Goal: Task Accomplishment & Management: Manage account settings

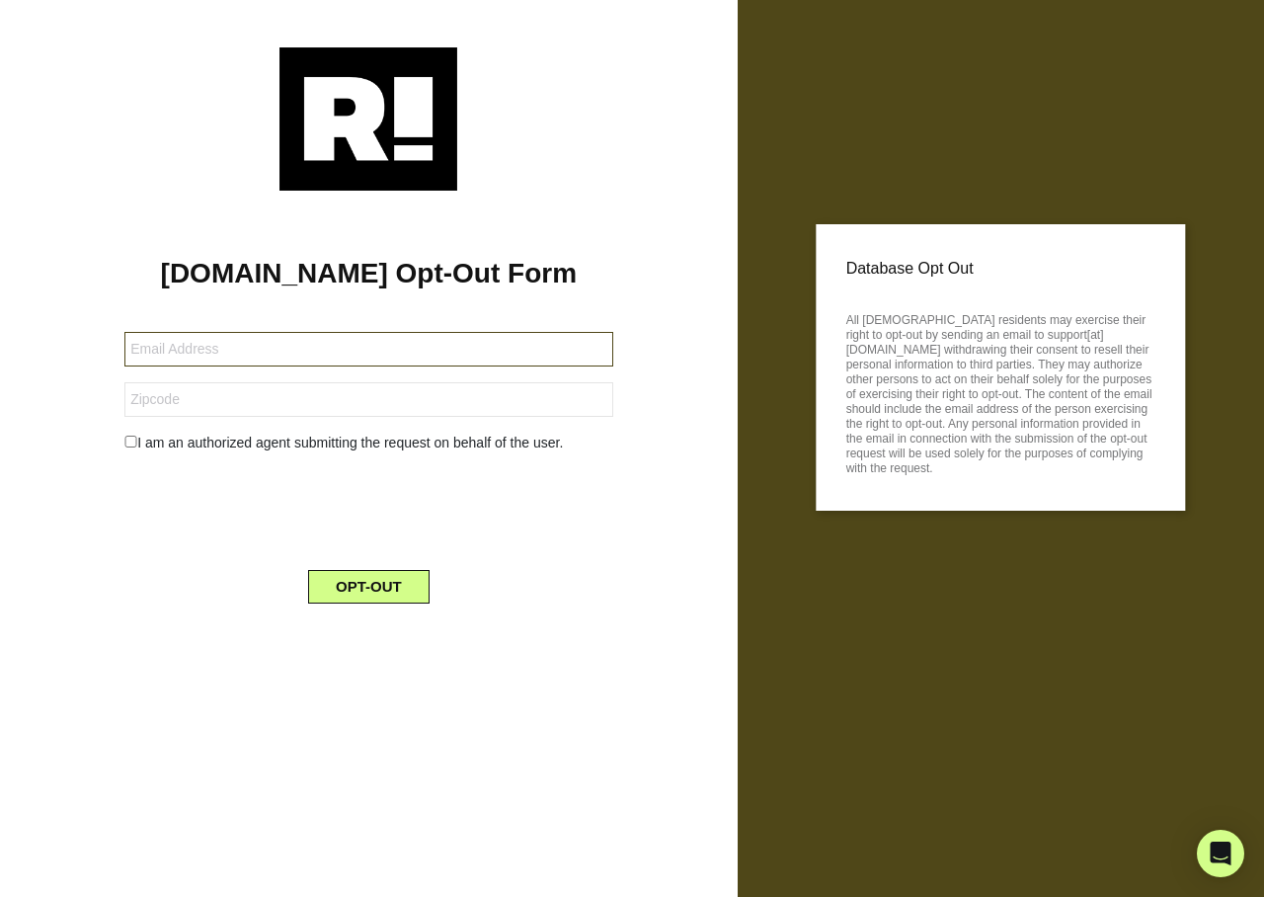
type input "[EMAIL_ADDRESS][DOMAIN_NAME]"
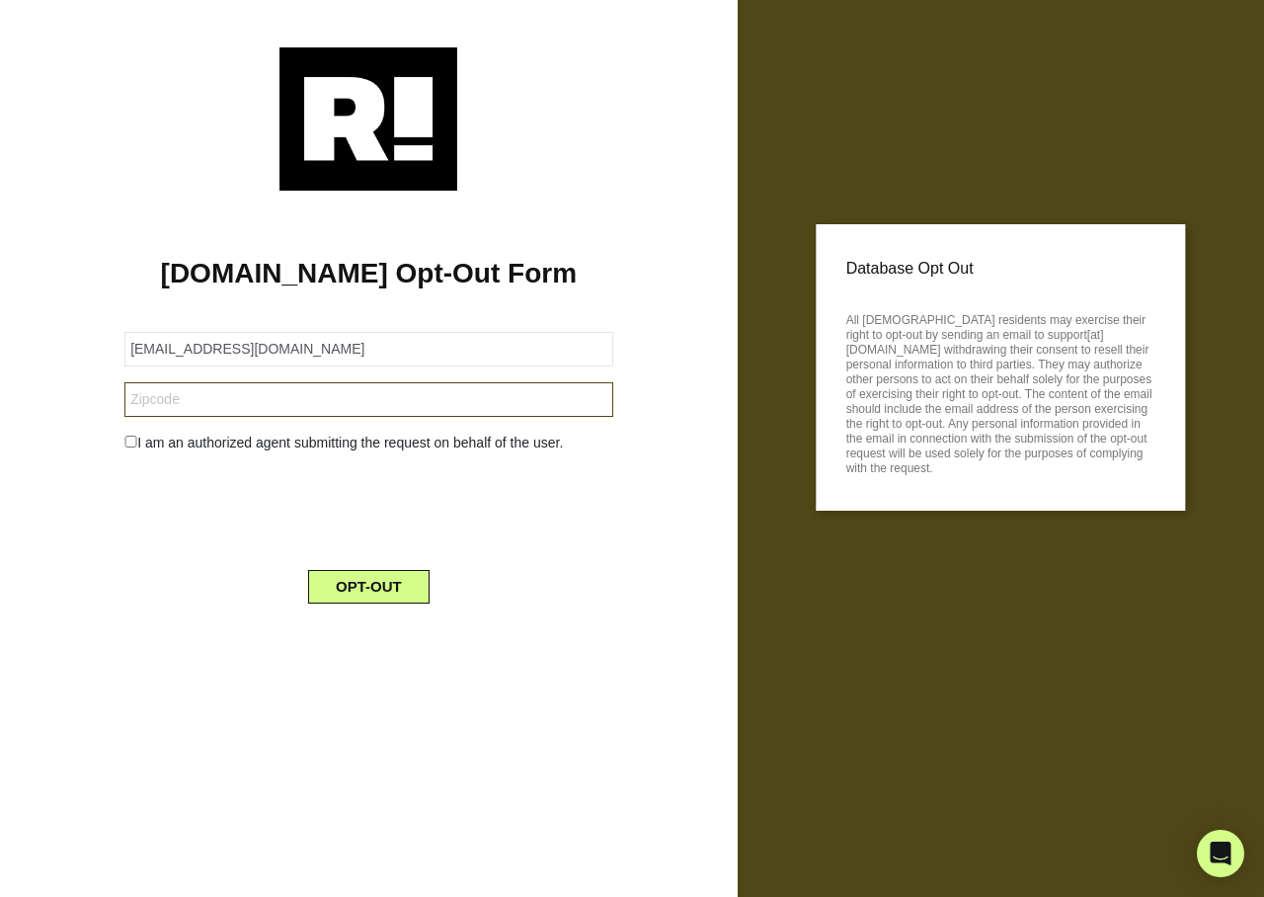
type input "64109"
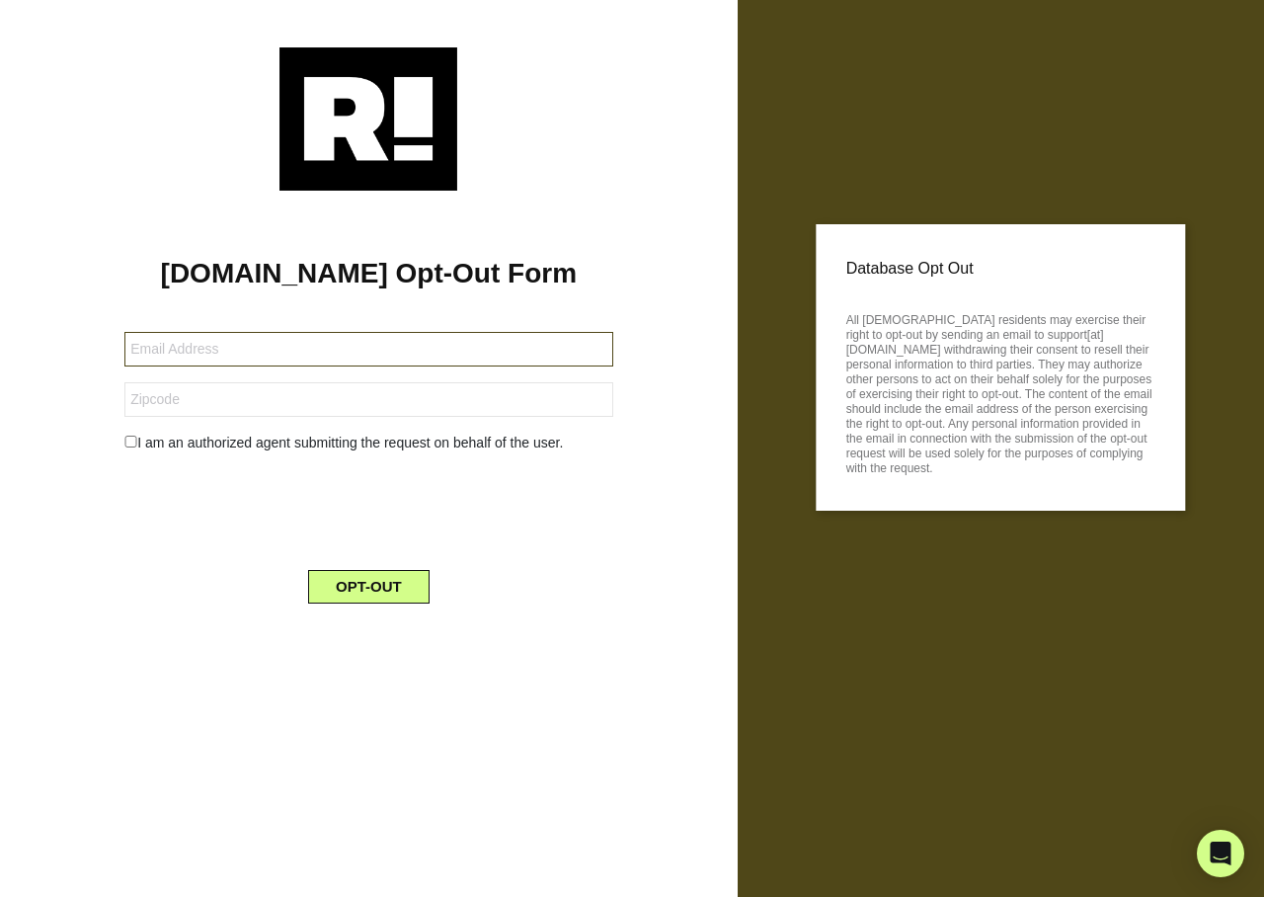
type input "[EMAIL_ADDRESS][DOMAIN_NAME]"
type input "64109"
type input "[EMAIL_ADDRESS][DOMAIN_NAME]"
type input "64109"
type input "rickschultz20@yahoo.com"
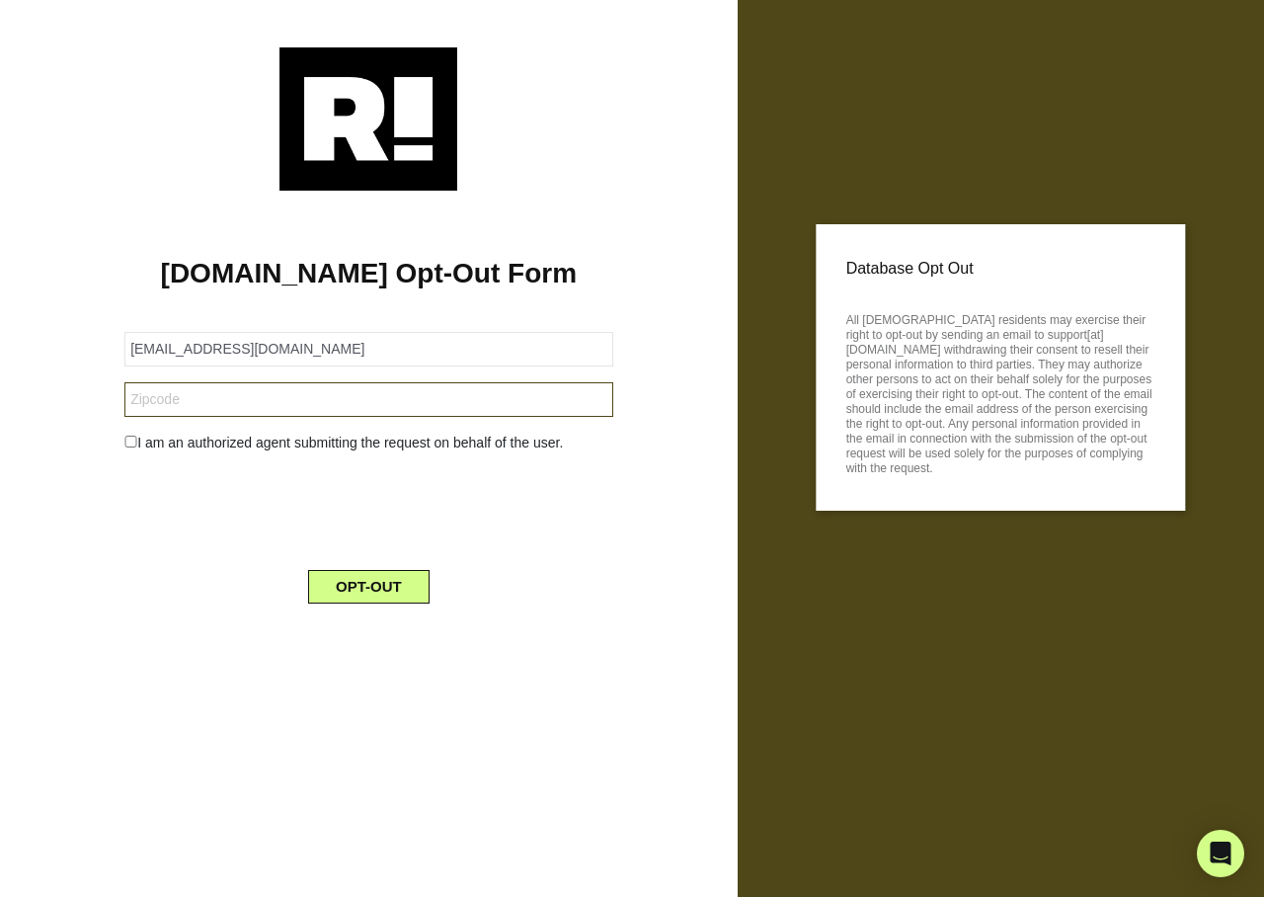
type input "54956"
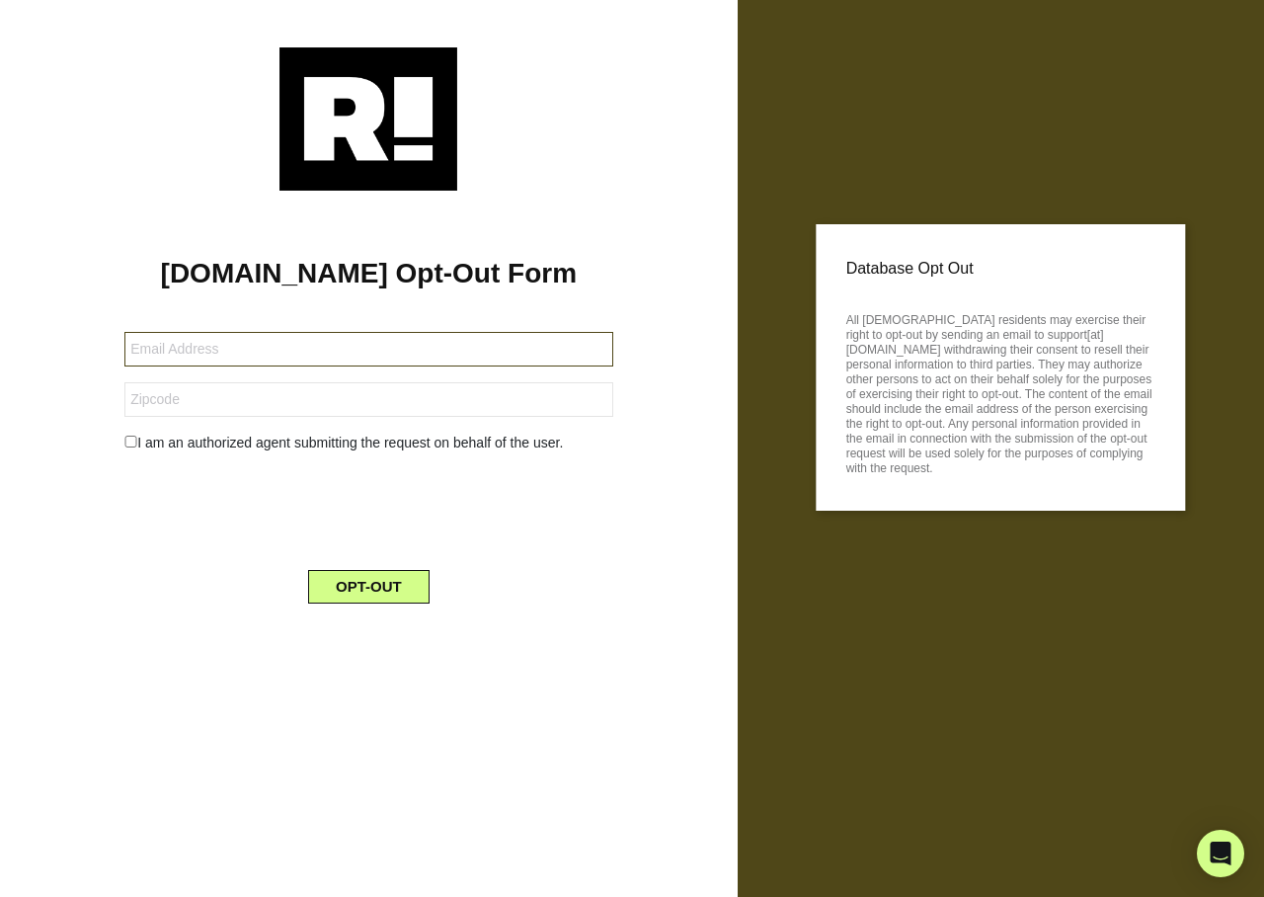
type input "[EMAIL_ADDRESS][DOMAIN_NAME]"
type input "54956"
type input "[EMAIL_ADDRESS][DOMAIN_NAME]"
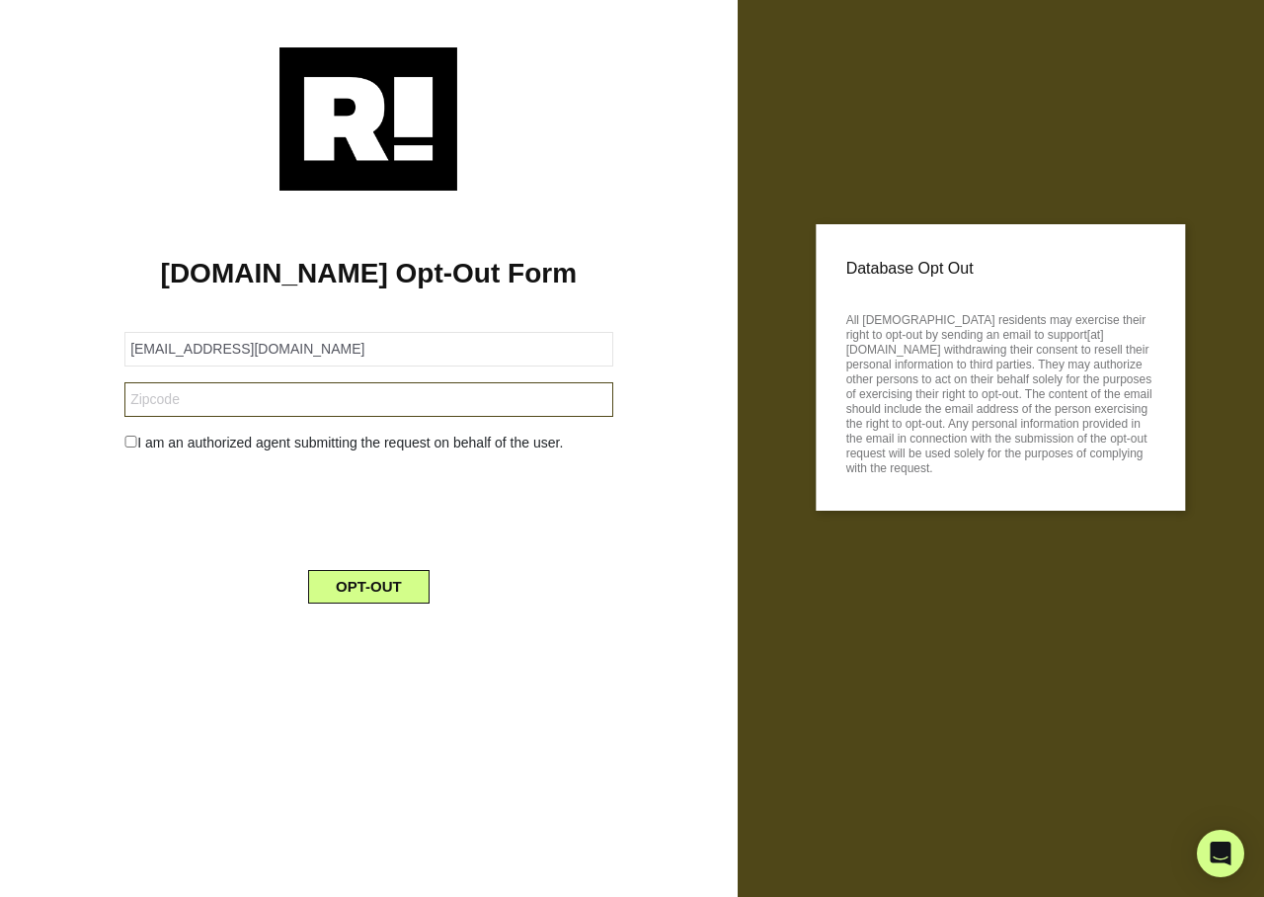
type input "54956"
